Goal: Task Accomplishment & Management: Manage account settings

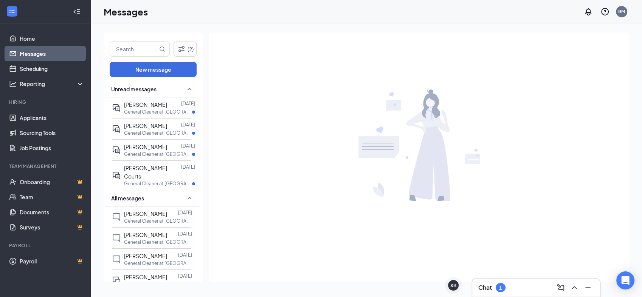
click at [498, 288] on div "1" at bounding box center [500, 287] width 10 height 9
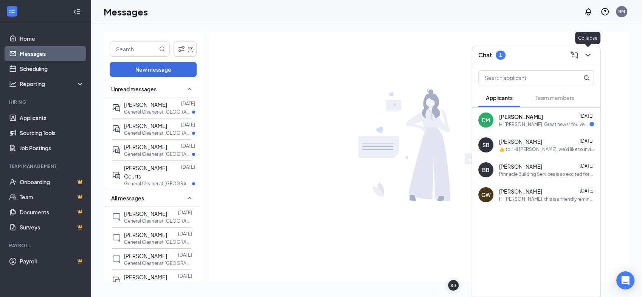
click at [586, 53] on icon "ChevronDown" at bounding box center [587, 55] width 9 height 9
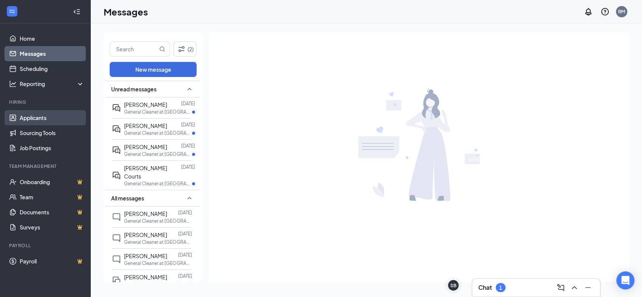
click at [37, 116] on link "Applicants" at bounding box center [52, 117] width 65 height 15
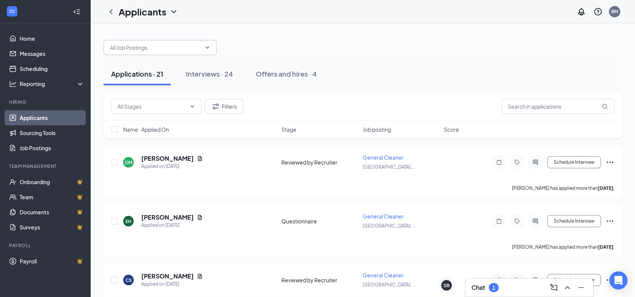
click at [200, 51] on input "text" at bounding box center [155, 47] width 91 height 8
click at [198, 62] on div "General Cleaner (Pinnacle Building Services)" at bounding box center [160, 69] width 101 height 17
type input "General Cleaner (Pinnacle Building Services)"
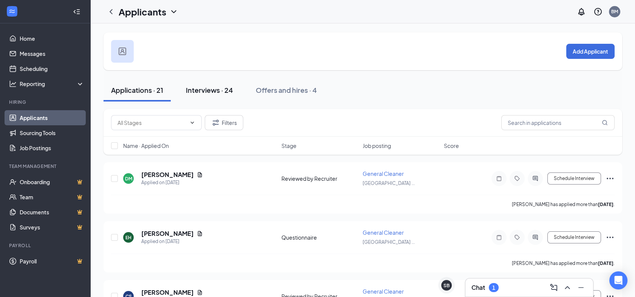
click at [215, 93] on div "Interviews · 24" at bounding box center [209, 89] width 47 height 9
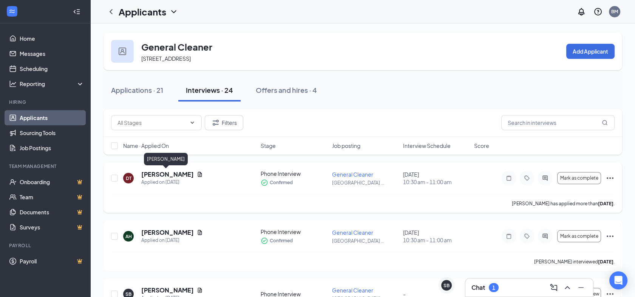
click at [160, 177] on h5 "[PERSON_NAME]" at bounding box center [167, 174] width 53 height 8
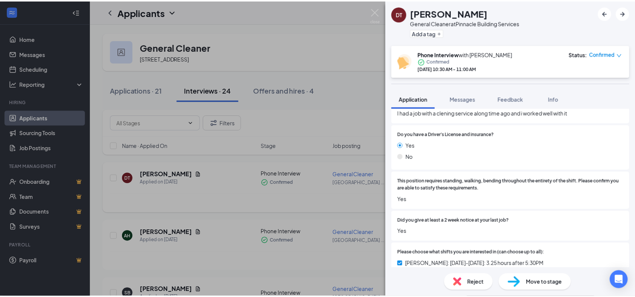
scroll to position [249, 0]
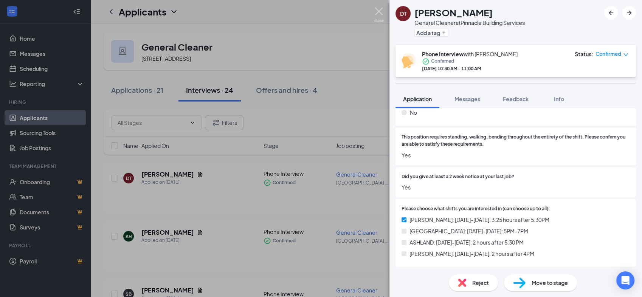
click at [376, 11] on img at bounding box center [378, 15] width 9 height 15
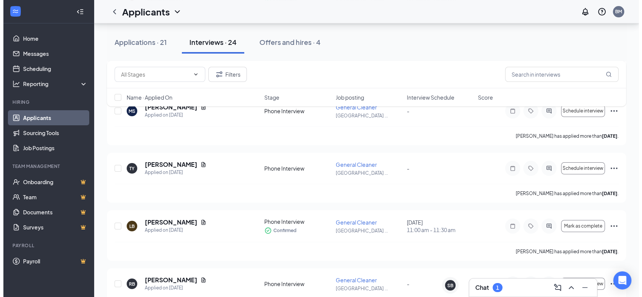
scroll to position [445, 0]
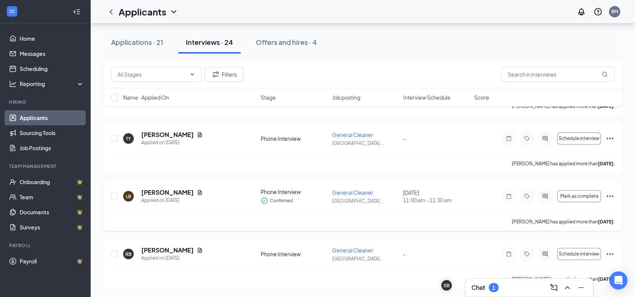
click at [157, 194] on h5 "[PERSON_NAME]" at bounding box center [167, 193] width 53 height 8
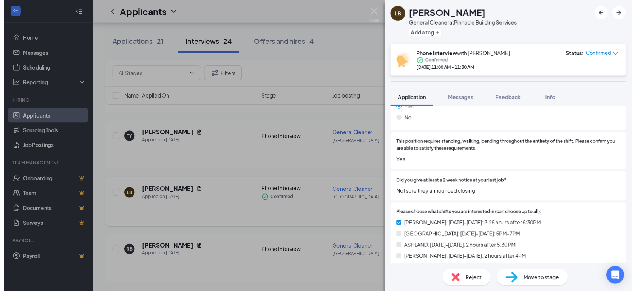
scroll to position [249, 0]
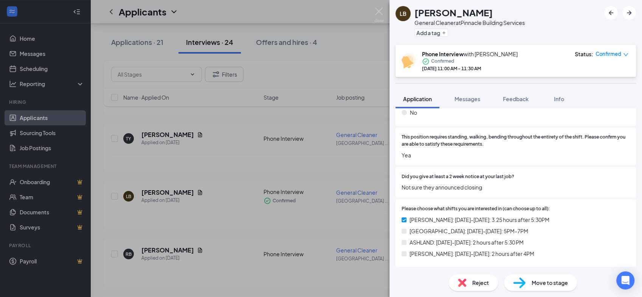
click at [374, 9] on img at bounding box center [378, 15] width 9 height 15
